Goal: Information Seeking & Learning: Learn about a topic

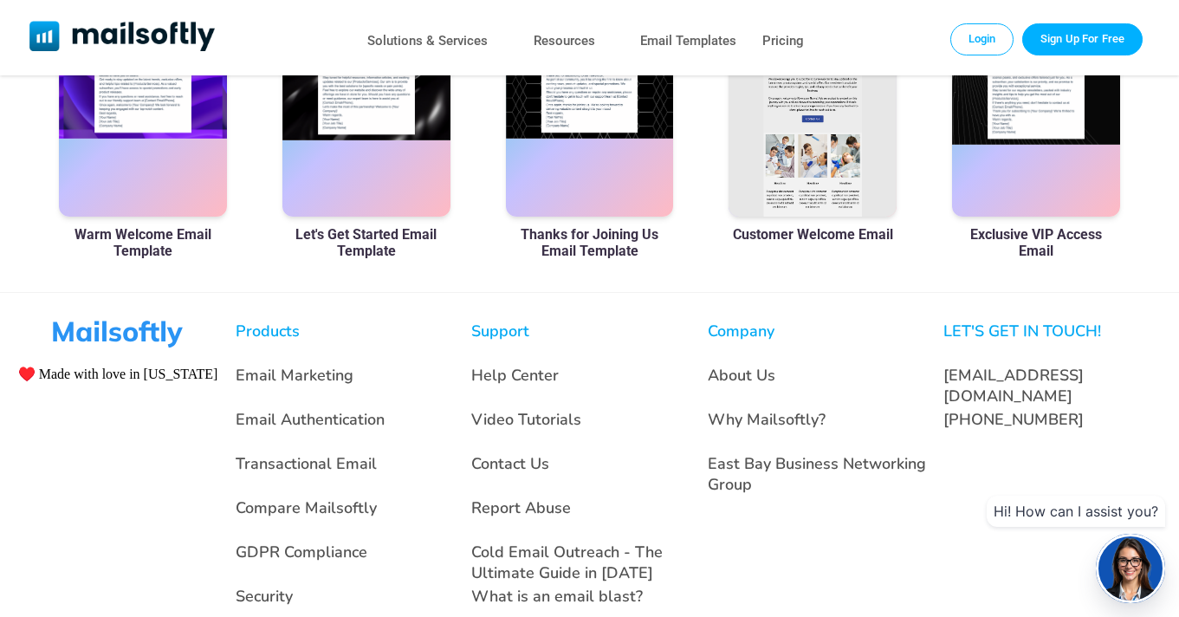
scroll to position [1072, 0]
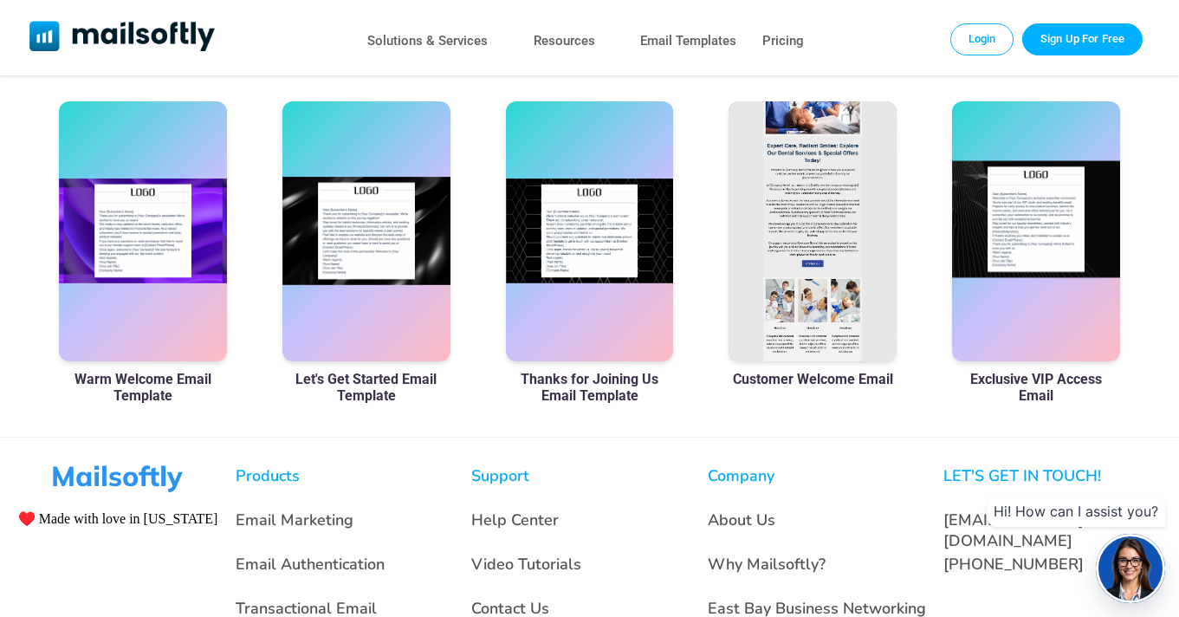
click at [1031, 289] on div at bounding box center [1036, 231] width 168 height 260
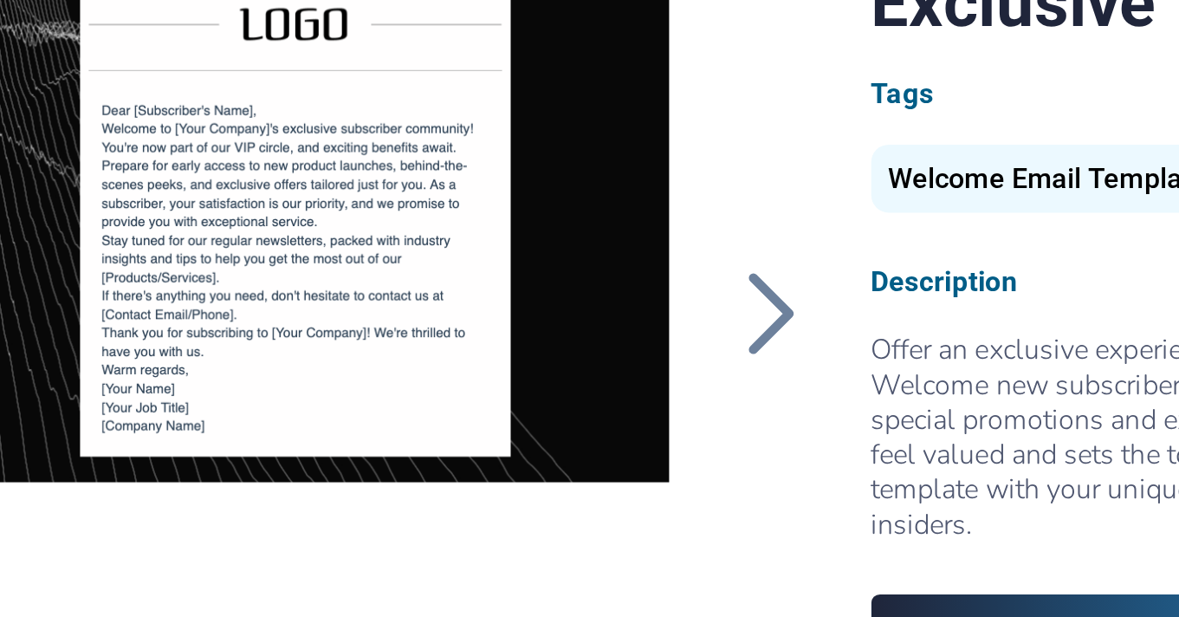
click at [389, 436] on div at bounding box center [317, 371] width 413 height 433
